Goal: Task Accomplishment & Management: Manage account settings

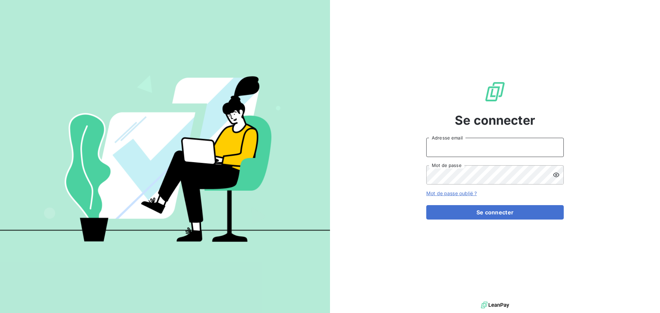
click at [522, 151] on input "Adresse email" at bounding box center [494, 147] width 137 height 19
click at [553, 146] on icon at bounding box center [552, 148] width 3 height 4
type input "[PERSON_NAME][EMAIL_ADDRESS][DOMAIN_NAME]"
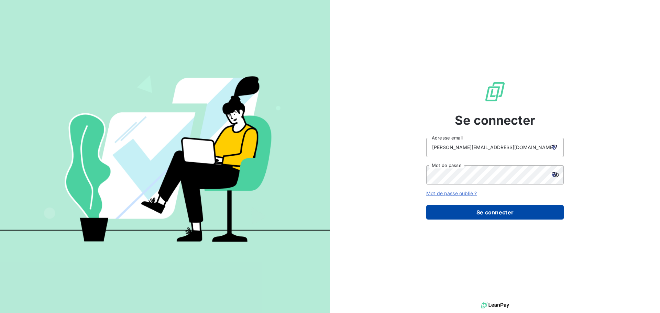
click at [492, 213] on button "Se connecter" at bounding box center [494, 212] width 137 height 14
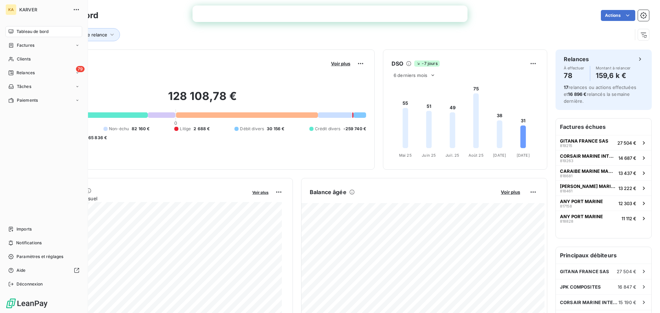
click at [13, 13] on div "KA" at bounding box center [10, 9] width 11 height 11
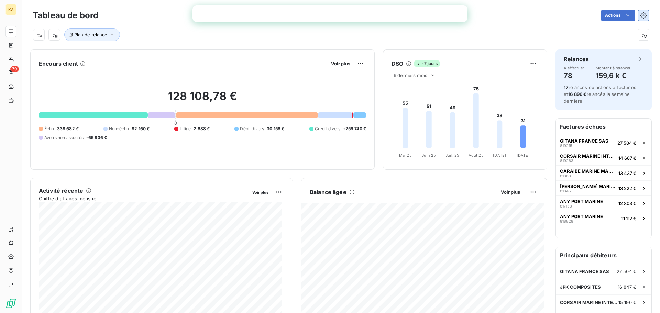
click at [640, 17] on icon "button" at bounding box center [643, 15] width 7 height 7
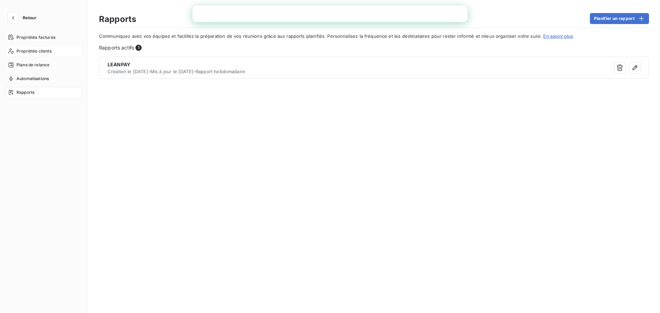
click at [42, 50] on span "Propriétés clients" at bounding box center [33, 51] width 35 height 6
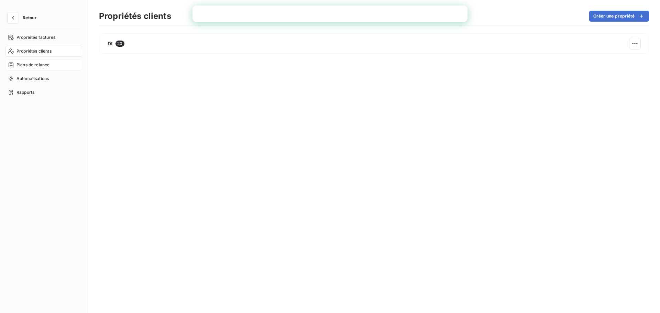
click at [42, 66] on span "Plans de relance" at bounding box center [32, 65] width 33 height 6
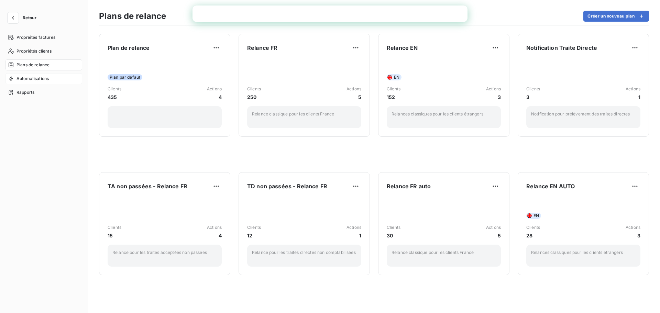
click at [41, 80] on span "Automatisations" at bounding box center [32, 79] width 32 height 6
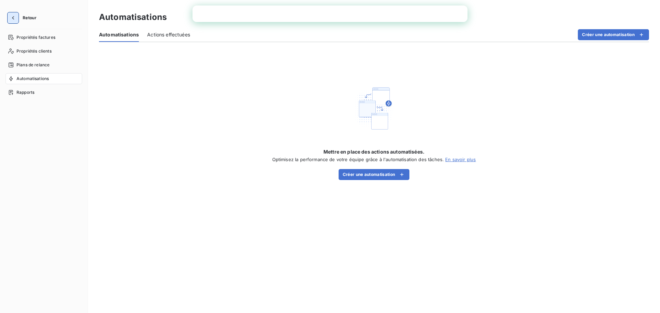
click at [15, 19] on icon "button" at bounding box center [13, 17] width 7 height 7
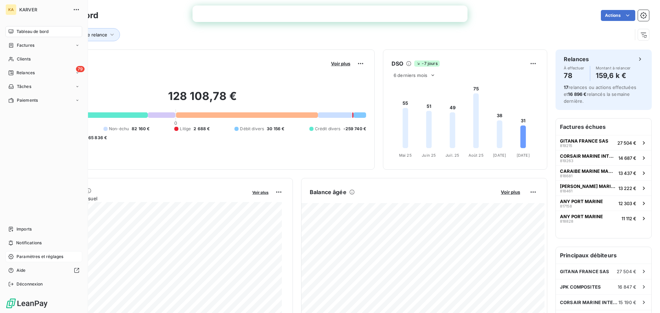
click at [23, 257] on span "Paramètres et réglages" at bounding box center [39, 257] width 47 height 6
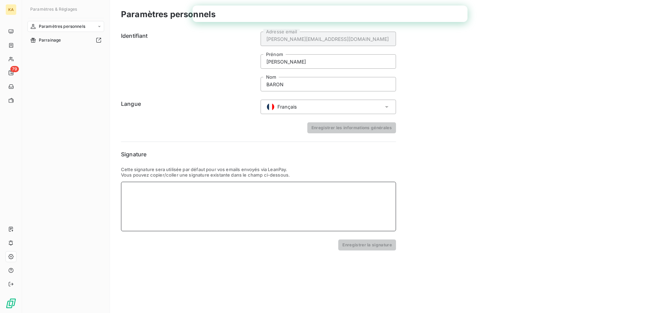
click at [170, 195] on div at bounding box center [258, 206] width 275 height 49
click at [141, 191] on div at bounding box center [258, 206] width 275 height 49
paste div
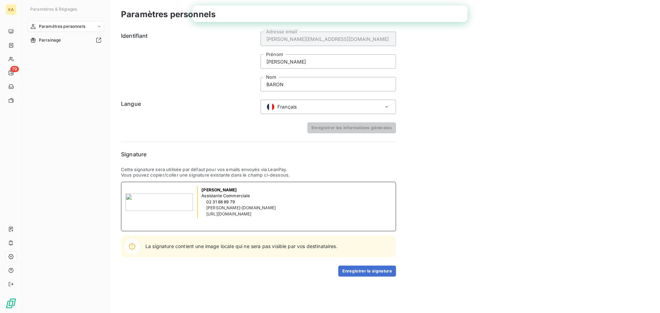
drag, startPoint x: 287, startPoint y: 214, endPoint x: 70, endPoint y: 192, distance: 218.2
click at [70, 192] on div "Paramètres & Réglages Paramètres personnels Parrainage Paramètres personnels Id…" at bounding box center [341, 156] width 638 height 313
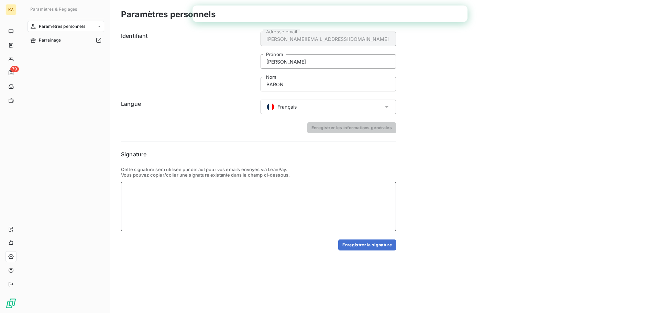
click at [147, 187] on div at bounding box center [258, 206] width 275 height 49
drag, startPoint x: 193, startPoint y: 197, endPoint x: 125, endPoint y: 200, distance: 68.1
click at [125, 200] on div "[DOMAIN_NAME]" at bounding box center [258, 196] width 266 height 7
click at [161, 198] on div "[DOMAIN_NAME]" at bounding box center [258, 196] width 266 height 7
drag, startPoint x: 197, startPoint y: 197, endPoint x: 123, endPoint y: 200, distance: 73.6
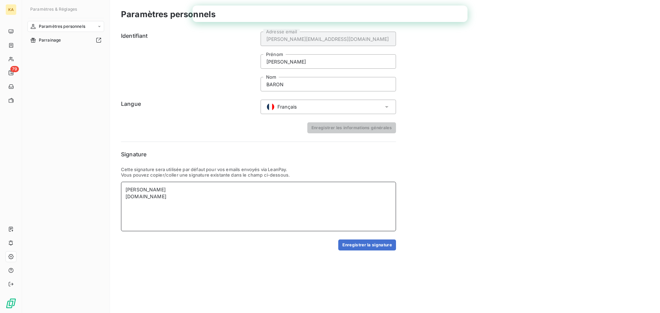
click at [123, 200] on div "[PERSON_NAME] [DOMAIN_NAME]" at bounding box center [258, 206] width 275 height 49
